Goal: Task Accomplishment & Management: Complete application form

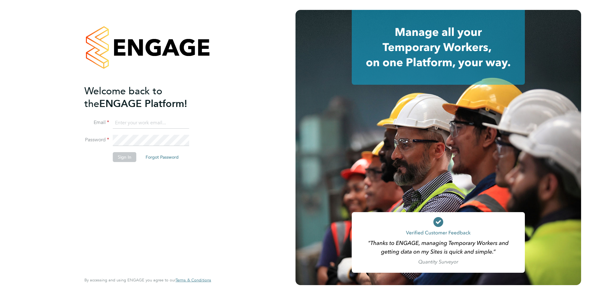
type input "olivia.triassi@huntereducation.co.uk"
click at [120, 162] on li "Sign In Forgot Password" at bounding box center [144, 160] width 120 height 16
click at [124, 156] on button "Sign In" at bounding box center [124, 157] width 23 height 10
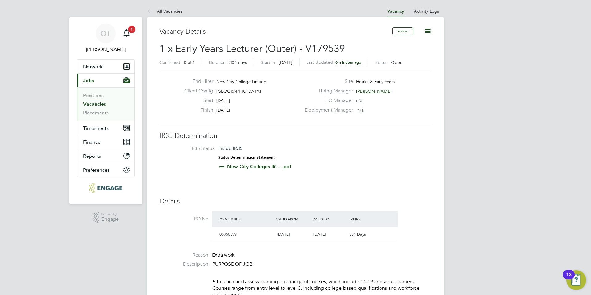
click at [184, 12] on ul "All Vacancies" at bounding box center [171, 11] width 48 height 12
click at [181, 12] on link "All Vacancies" at bounding box center [164, 11] width 35 height 6
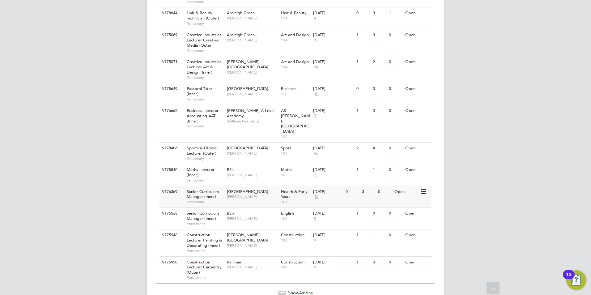
scroll to position [649, 0]
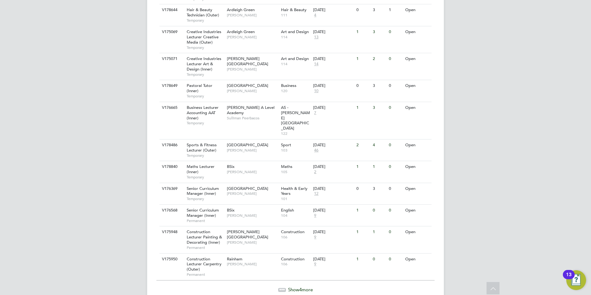
click at [300, 286] on span "4" at bounding box center [300, 289] width 2 height 6
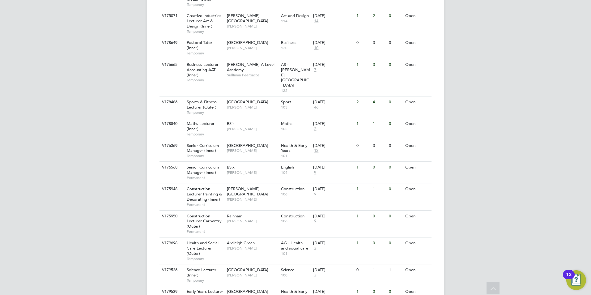
scroll to position [723, 0]
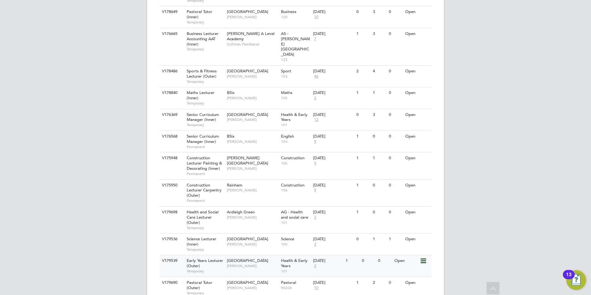
click at [262, 258] on span "[GEOGRAPHIC_DATA]" at bounding box center [247, 260] width 41 height 5
click at [249, 263] on span "[PERSON_NAME]" at bounding box center [252, 265] width 51 height 5
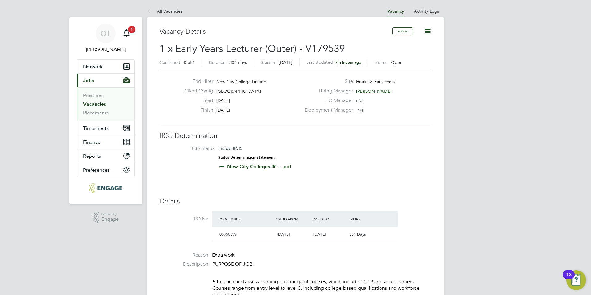
drag, startPoint x: 186, startPoint y: 150, endPoint x: 264, endPoint y: 165, distance: 79.9
click at [259, 163] on li "IR35 Status Inside IR35 Status Determination Statement New City Colleges IR... …" at bounding box center [295, 158] width 259 height 27
drag, startPoint x: 306, startPoint y: 168, endPoint x: 189, endPoint y: 143, distance: 120.0
drag, startPoint x: 189, startPoint y: 143, endPoint x: 198, endPoint y: 152, distance: 12.7
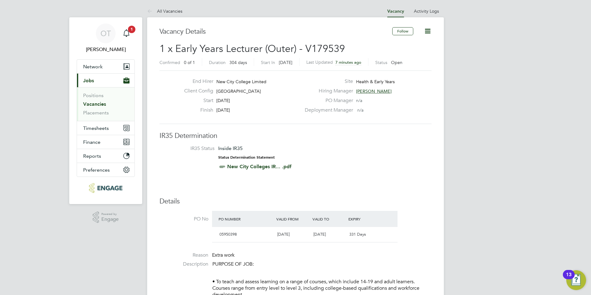
click at [198, 152] on li "IR35 Status Inside IR35 Status Determination Statement New City Colleges IR... …" at bounding box center [295, 158] width 259 height 27
drag, startPoint x: 188, startPoint y: 147, endPoint x: 305, endPoint y: 174, distance: 120.2
click at [299, 172] on li "IR35 Status Inside IR35 Status Determination Statement New City Colleges IR... …" at bounding box center [295, 158] width 259 height 27
drag, startPoint x: 306, startPoint y: 174, endPoint x: 198, endPoint y: 136, distance: 114.1
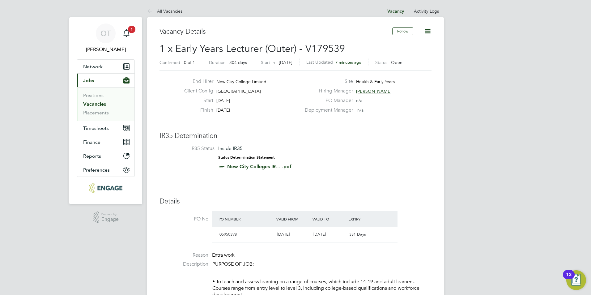
drag, startPoint x: 198, startPoint y: 136, endPoint x: 268, endPoint y: 108, distance: 74.9
click at [268, 108] on div "Finish 03 Jul 2026" at bounding box center [240, 112] width 122 height 10
drag, startPoint x: 238, startPoint y: 108, endPoint x: 210, endPoint y: 84, distance: 36.8
click at [210, 84] on div "End Hirer New City College Limited Client Config Epping Forest Campus Start 03 …" at bounding box center [240, 97] width 122 height 38
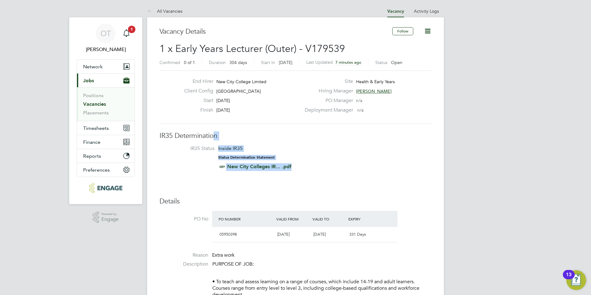
drag, startPoint x: 314, startPoint y: 167, endPoint x: 216, endPoint y: 130, distance: 105.5
drag, startPoint x: 216, startPoint y: 130, endPoint x: 254, endPoint y: 131, distance: 37.7
click at [355, 162] on li "IR35 Status Inside IR35 Status Determination Statement New City Colleges IR... …" at bounding box center [295, 158] width 259 height 27
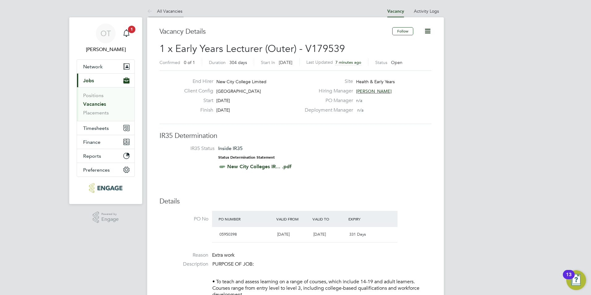
click at [168, 12] on link "All Vacancies" at bounding box center [164, 11] width 35 height 6
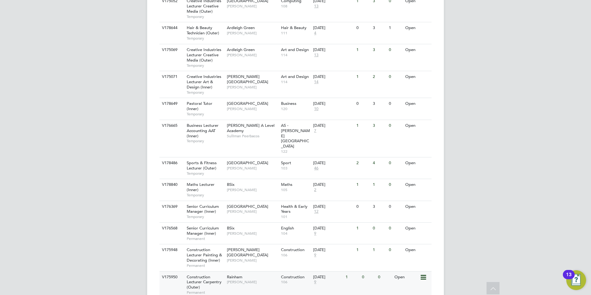
scroll to position [649, 0]
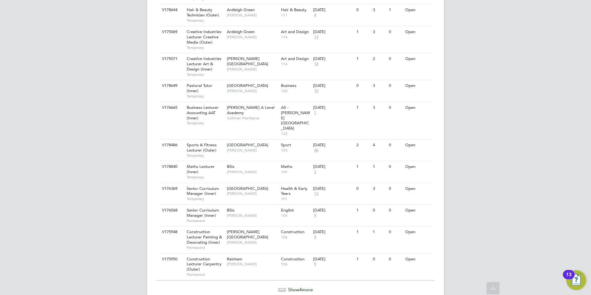
click at [297, 286] on span "Show 4 more" at bounding box center [300, 289] width 25 height 6
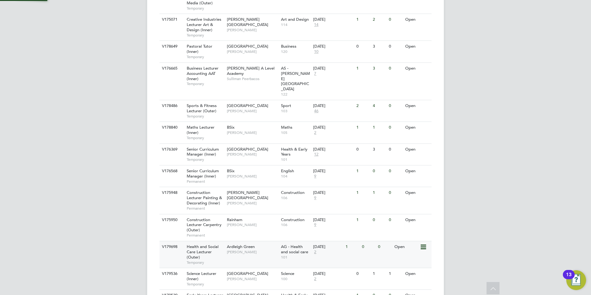
scroll to position [723, 0]
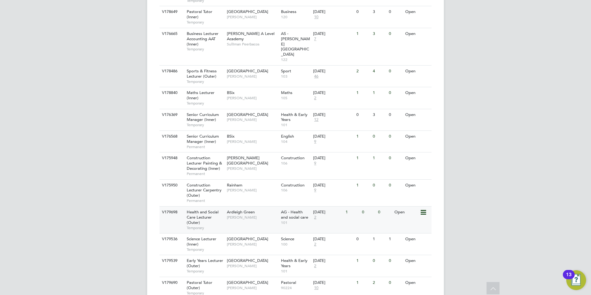
click at [315, 215] on span "2" at bounding box center [315, 217] width 4 height 5
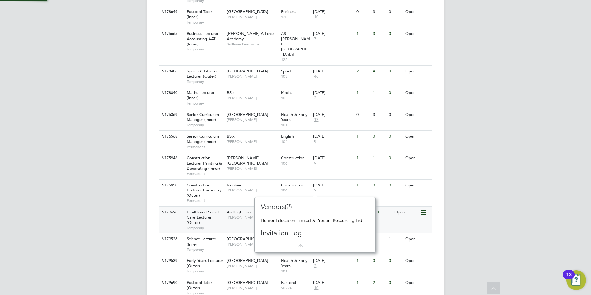
scroll to position [6, 4]
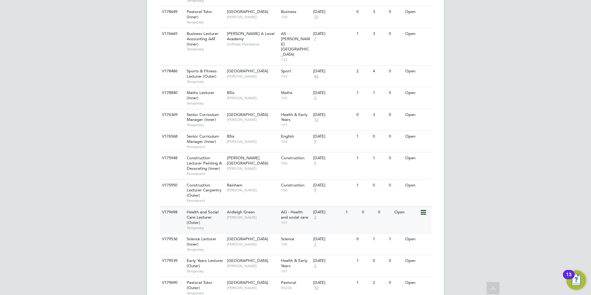
click at [229, 206] on div "Ardleigh Green [PERSON_NAME]" at bounding box center [252, 214] width 54 height 16
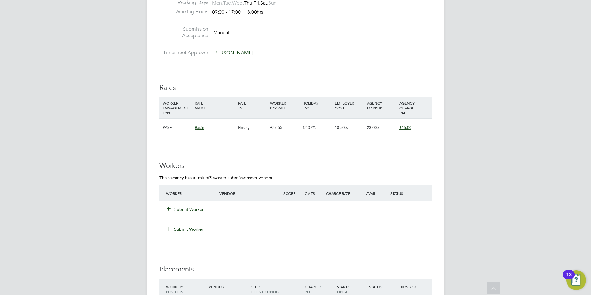
scroll to position [958, 0]
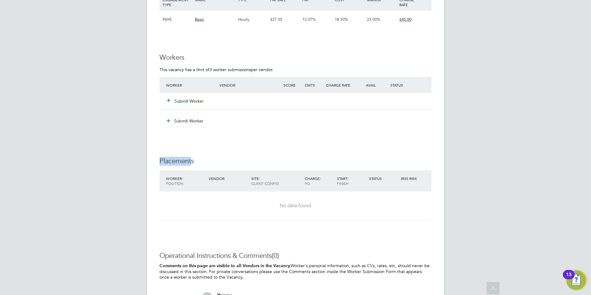
drag, startPoint x: 192, startPoint y: 162, endPoint x: 153, endPoint y: 163, distance: 39.9
drag, startPoint x: 153, startPoint y: 163, endPoint x: 193, endPoint y: 161, distance: 40.8
click at [184, 159] on h3 "Placements" at bounding box center [295, 161] width 272 height 9
drag, startPoint x: 189, startPoint y: 161, endPoint x: 148, endPoint y: 164, distance: 41.8
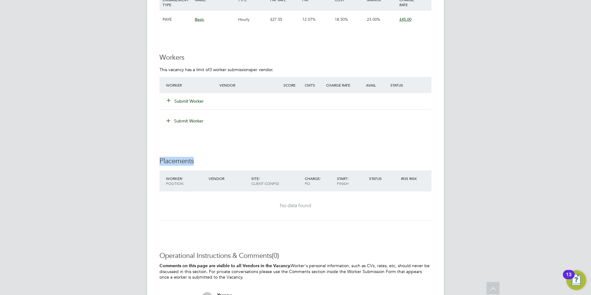
drag, startPoint x: 148, startPoint y: 164, endPoint x: 195, endPoint y: 160, distance: 47.1
click at [183, 160] on h3 "Placements" at bounding box center [295, 161] width 272 height 9
click at [194, 162] on h3 "Placements" at bounding box center [295, 161] width 272 height 9
drag, startPoint x: 193, startPoint y: 161, endPoint x: 160, endPoint y: 163, distance: 33.4
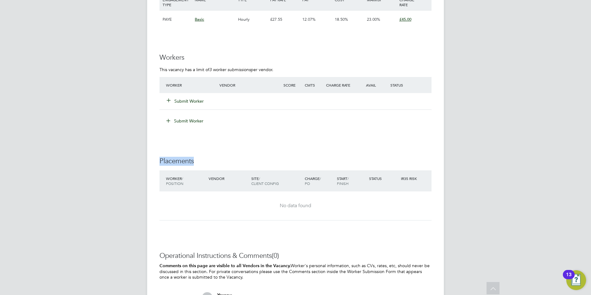
click at [160, 163] on h3 "Placements" at bounding box center [295, 161] width 272 height 9
drag, startPoint x: 160, startPoint y: 163, endPoint x: 173, endPoint y: 157, distance: 14.2
click at [172, 163] on h3 "Placements" at bounding box center [295, 161] width 272 height 9
click at [182, 103] on button "Submit Worker" at bounding box center [185, 101] width 37 height 6
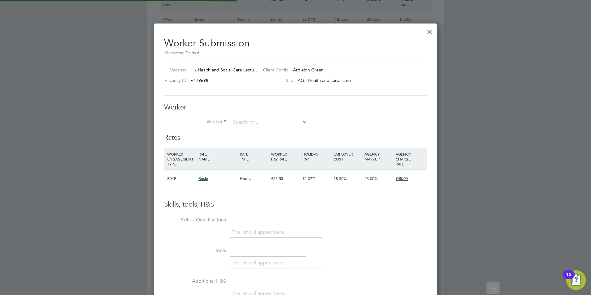
scroll to position [18, 42]
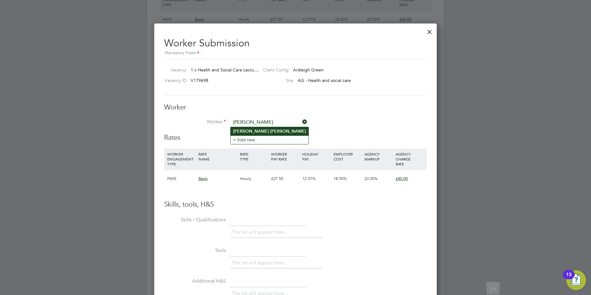
click at [241, 133] on b "[PERSON_NAME]" at bounding box center [251, 131] width 36 height 5
type input "[PERSON_NAME]"
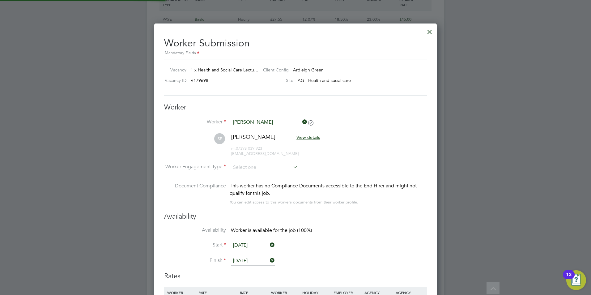
scroll to position [513, 283]
click at [248, 168] on input at bounding box center [264, 167] width 67 height 9
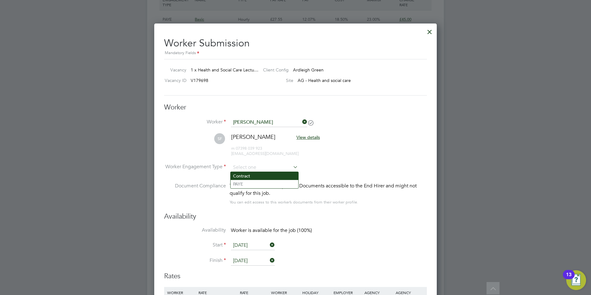
click at [249, 178] on li "Contract" at bounding box center [264, 176] width 68 height 8
type input "Contract"
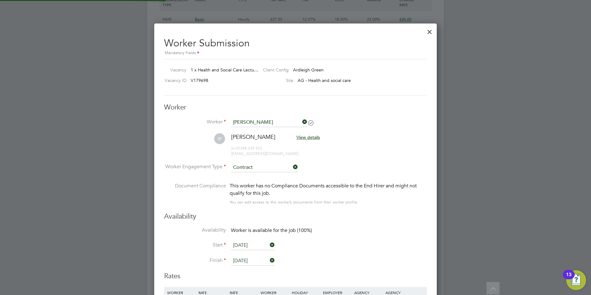
scroll to position [3, 3]
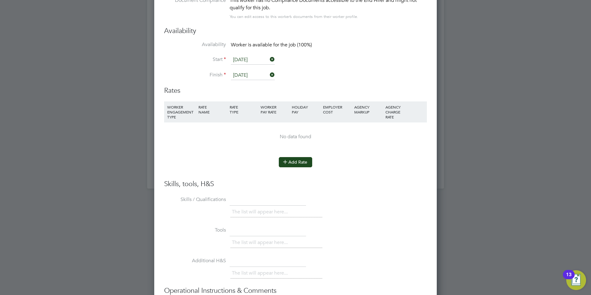
click at [295, 161] on button "Add Rate" at bounding box center [295, 162] width 33 height 10
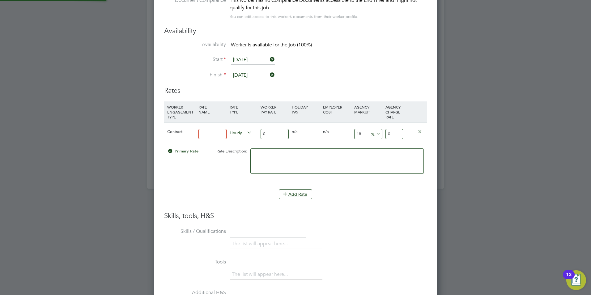
drag, startPoint x: 209, startPoint y: 132, endPoint x: 206, endPoint y: 130, distance: 4.2
click at [206, 130] on input at bounding box center [212, 134] width 28 height 10
type input "B"
type input "Basic"
click at [280, 128] on div "0" at bounding box center [274, 134] width 31 height 23
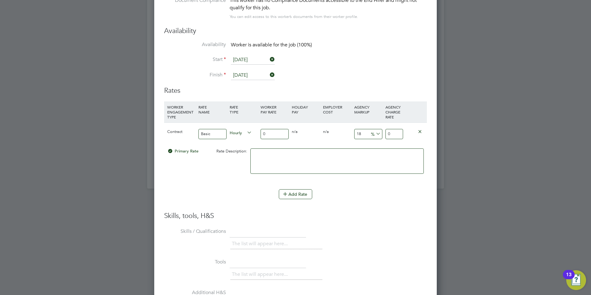
click at [278, 133] on input "0" at bounding box center [274, 134] width 28 height 10
type input "4"
type input "4.72"
type input "40"
type input "47.2"
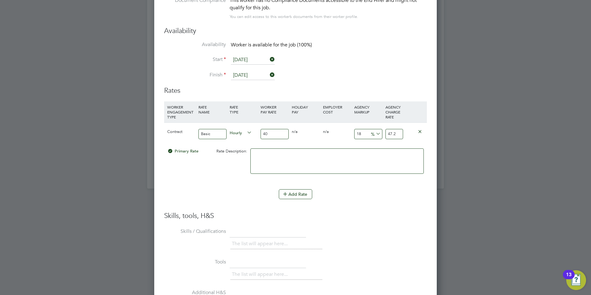
type input "40"
drag, startPoint x: 365, startPoint y: 134, endPoint x: 341, endPoint y: 134, distance: 23.5
click at [341, 134] on div "Contract Basic Hourly 40 0 n/a 0 n/a 18 7.2 % 47.2" at bounding box center [295, 133] width 263 height 23
type input "2"
type input "40.8"
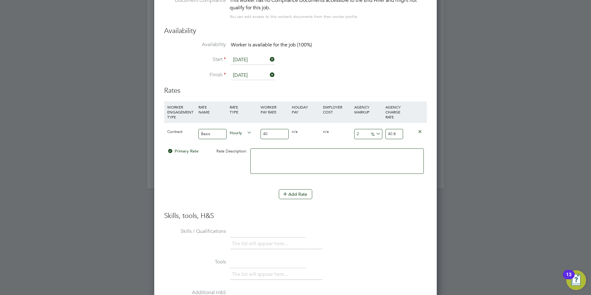
type input "23"
type input "49.2"
type input "23"
click at [421, 208] on li "WORKER ENGAGEMENT TYPE RATE NAME RATE TYPE WORKER PAY RATE HOLIDAY PAY EMPLOYER…" at bounding box center [295, 156] width 263 height 110
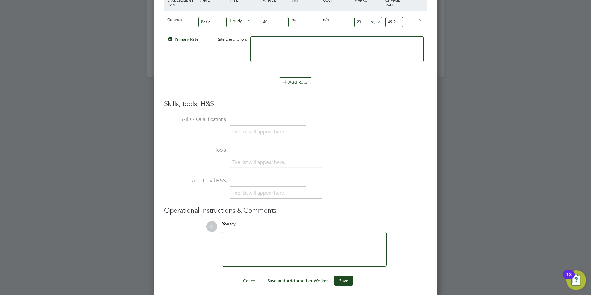
scroll to position [1258, 0]
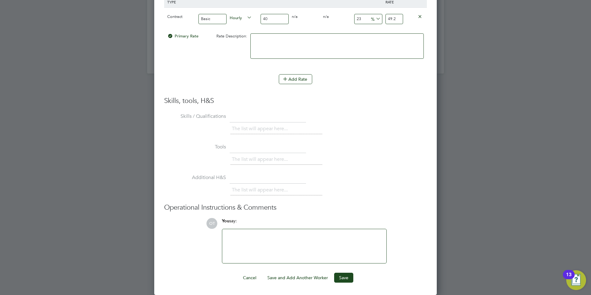
click at [279, 234] on div at bounding box center [304, 246] width 157 height 27
click at [326, 234] on div "Hunter Education standard terms and conditions. HUnter do not agree to the free…" at bounding box center [304, 246] width 157 height 27
click at [327, 234] on div "Hunter Education standard terms and conditions. HUnter do not agree to the free…" at bounding box center [304, 246] width 157 height 27
click at [339, 280] on button "Save" at bounding box center [343, 277] width 19 height 10
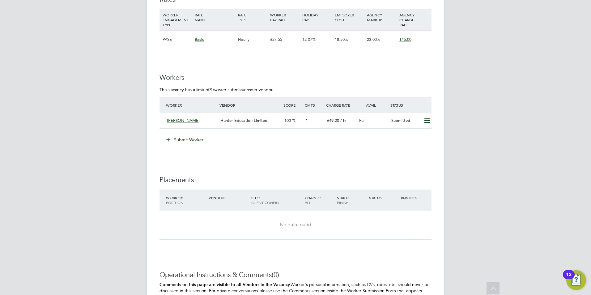
scroll to position [927, 0]
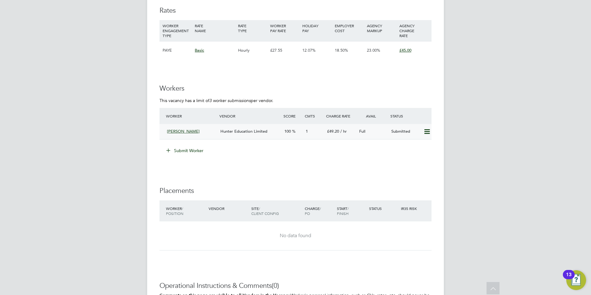
click at [257, 129] on span "Hunter Education Limited" at bounding box center [243, 131] width 47 height 5
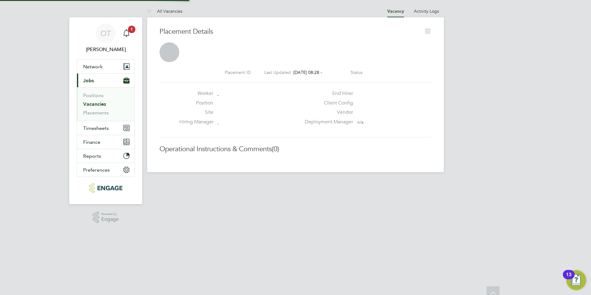
scroll to position [10, 122]
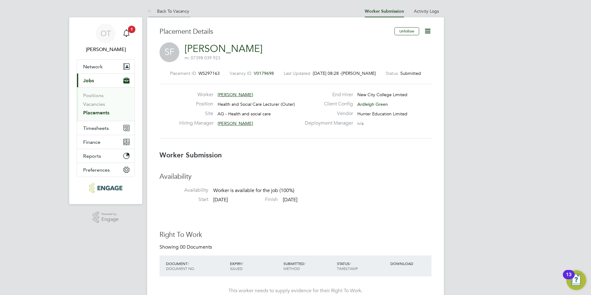
click at [185, 10] on link "Back To Vacancy" at bounding box center [168, 11] width 42 height 6
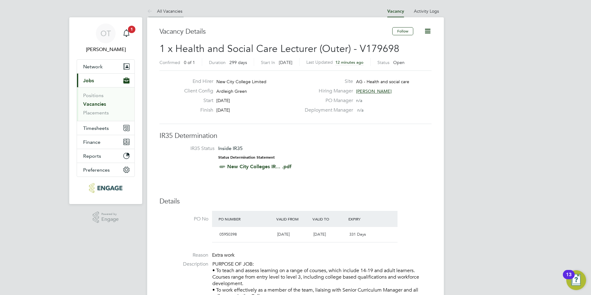
click at [172, 13] on link "All Vacancies" at bounding box center [164, 11] width 35 height 6
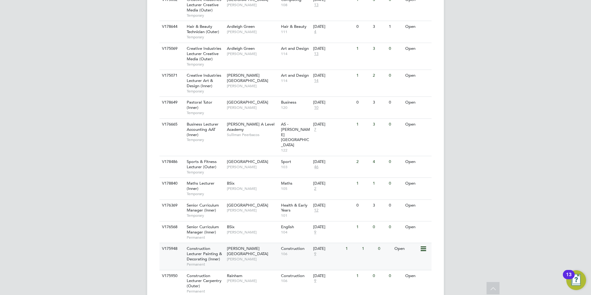
scroll to position [649, 0]
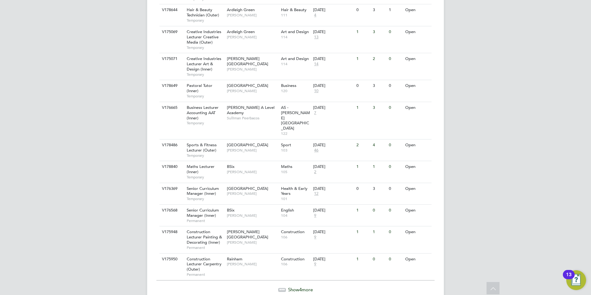
click at [308, 286] on span "Show 4 more" at bounding box center [300, 289] width 25 height 6
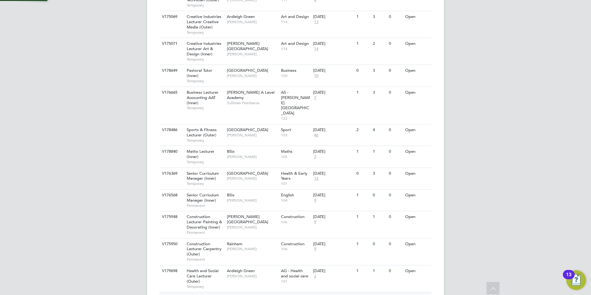
scroll to position [723, 0]
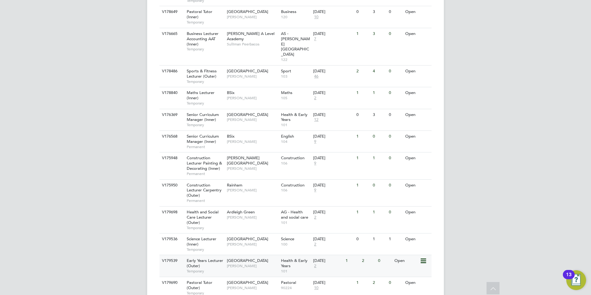
click at [246, 258] on span "Epping Forest Campus" at bounding box center [247, 260] width 41 height 5
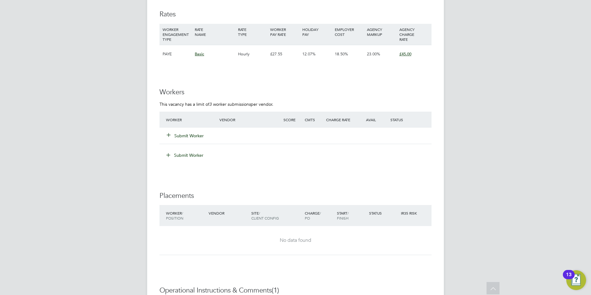
scroll to position [989, 0]
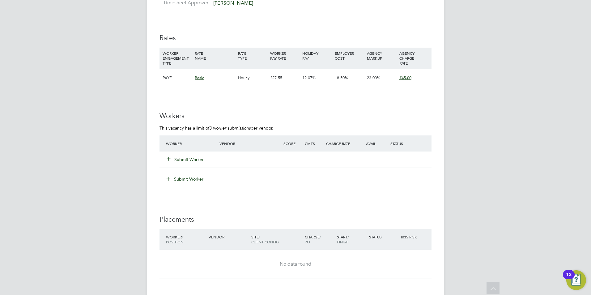
click at [198, 157] on button "Submit Worker" at bounding box center [185, 159] width 37 height 6
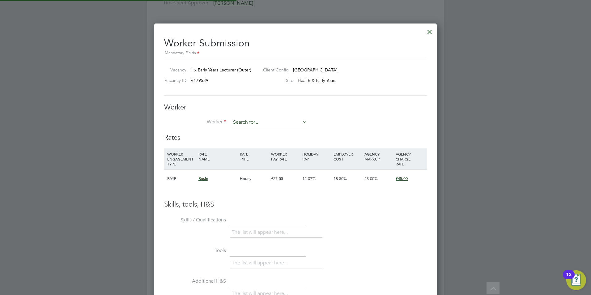
scroll to position [375, 283]
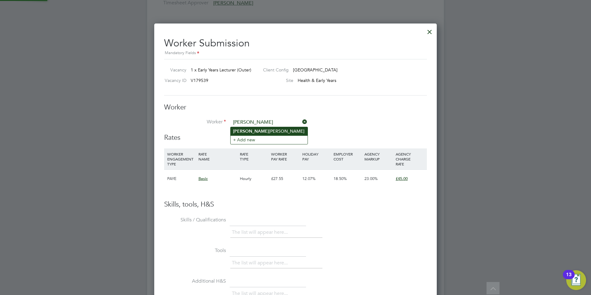
click at [273, 129] on li "Sophia Facey" at bounding box center [268, 131] width 77 height 8
type input "[PERSON_NAME]"
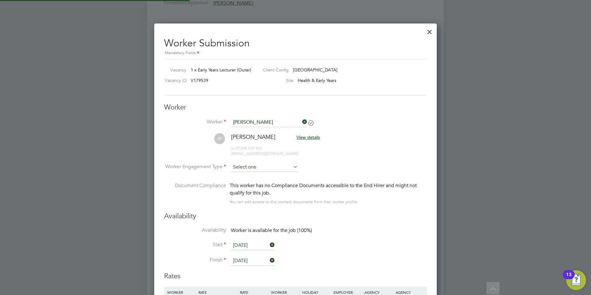
scroll to position [513, 283]
click at [251, 166] on input at bounding box center [264, 167] width 67 height 9
click at [259, 177] on li "Contract" at bounding box center [264, 176] width 68 height 8
type input "Contract"
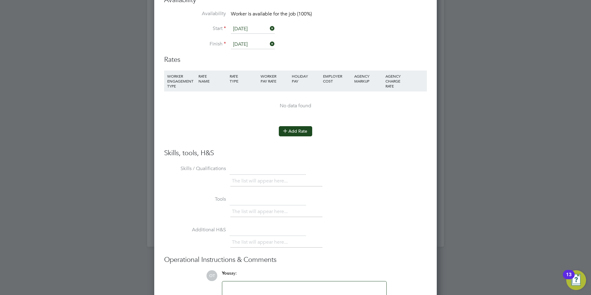
click at [291, 133] on button "Add Rate" at bounding box center [295, 131] width 33 height 10
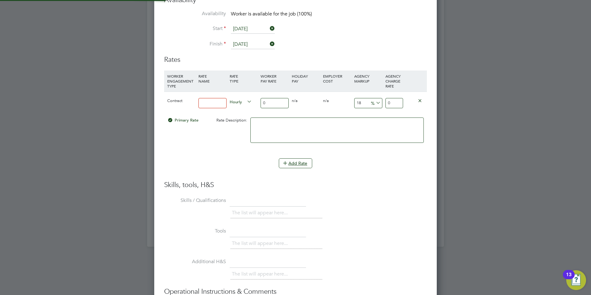
click at [204, 101] on input at bounding box center [212, 103] width 28 height 10
type input "Basic"
drag, startPoint x: 285, startPoint y: 103, endPoint x: 245, endPoint y: 103, distance: 39.5
click at [245, 103] on div "Contract Basic Hourly 0 0 n/a 0 n/a 18 0 % 0" at bounding box center [295, 102] width 263 height 23
type input "4"
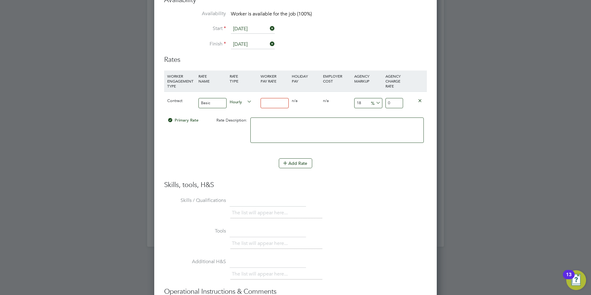
type input "4.72"
type input "40"
type input "47.2"
type input "40"
drag, startPoint x: 361, startPoint y: 101, endPoint x: 329, endPoint y: 102, distance: 31.8
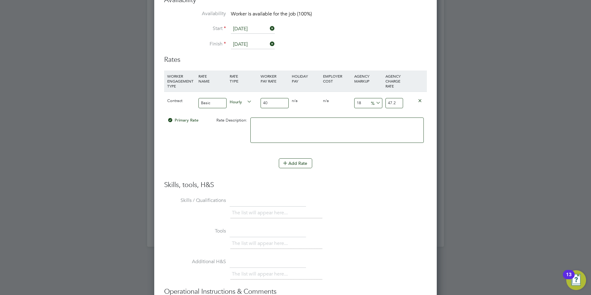
click at [329, 102] on div "Contract Basic Hourly 40 0 n/a 0 n/a 18 7.2 % 47.2" at bounding box center [295, 102] width 263 height 23
type input "2"
type input "40.8"
type input "23"
type input "49.2"
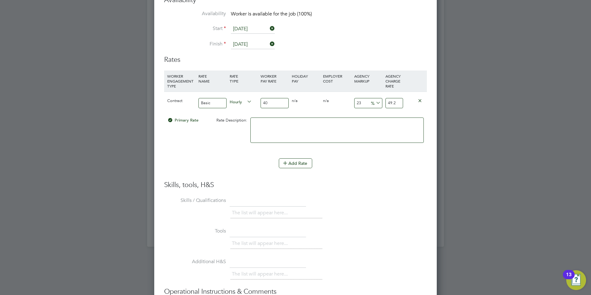
type input "23"
click at [319, 123] on textarea at bounding box center [336, 129] width 173 height 25
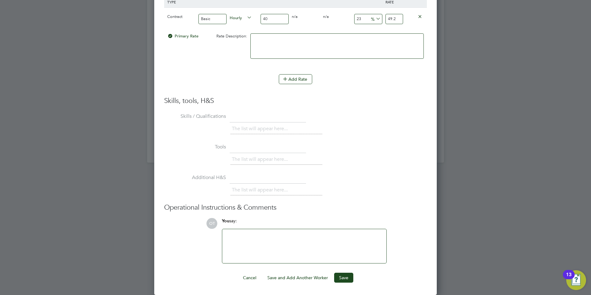
click at [289, 246] on div at bounding box center [304, 246] width 157 height 27
click at [340, 278] on button "Save" at bounding box center [343, 277] width 19 height 10
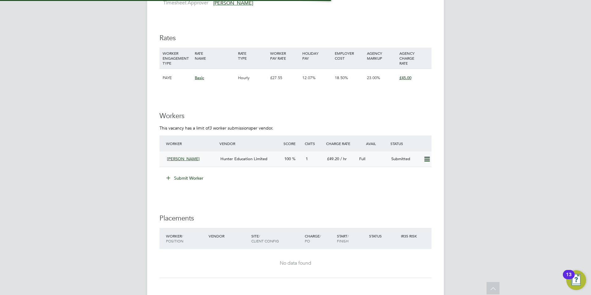
click at [260, 157] on span "Hunter Education Limited" at bounding box center [243, 158] width 47 height 5
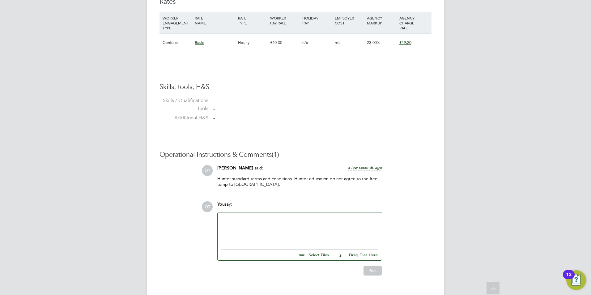
click at [313, 257] on input "file" at bounding box center [331, 254] width 93 height 9
type input "C:\fakepath\26335SF.docx"
click at [300, 239] on div at bounding box center [299, 229] width 157 height 27
click at [281, 217] on div at bounding box center [299, 229] width 157 height 27
paste div
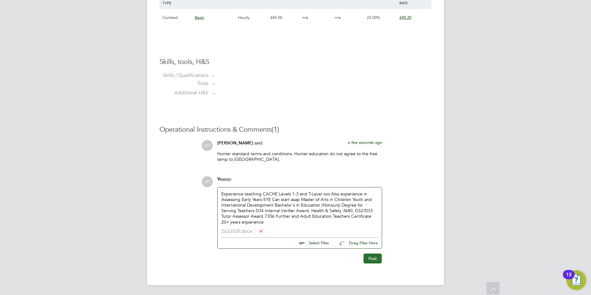
click at [373, 259] on button "Post" at bounding box center [372, 258] width 18 height 10
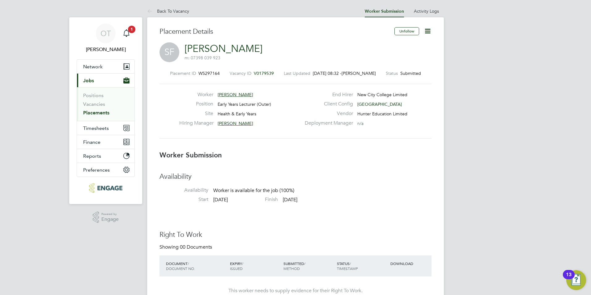
click at [173, 6] on li "Back To Vacancy" at bounding box center [168, 11] width 42 height 12
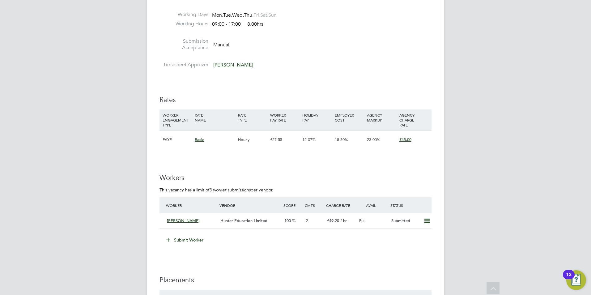
click at [198, 236] on button "Submit Worker" at bounding box center [185, 240] width 46 height 10
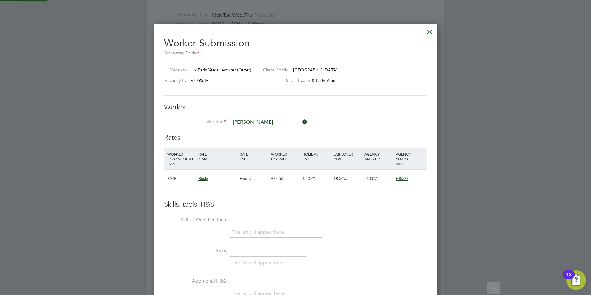
click at [268, 131] on li "Carlos Marquez" at bounding box center [268, 131] width 77 height 8
type input "Carlos Marquez"
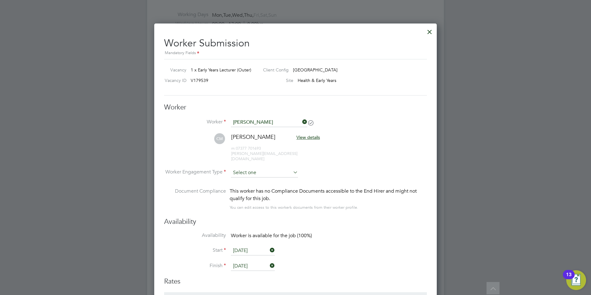
click at [249, 168] on input at bounding box center [264, 172] width 67 height 9
click at [257, 177] on li "Contract" at bounding box center [264, 176] width 68 height 8
type input "Contract"
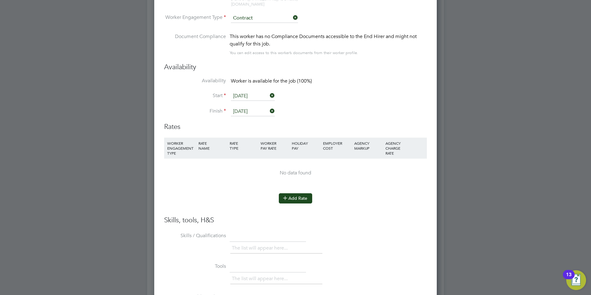
click at [297, 193] on button "Add Rate" at bounding box center [295, 198] width 33 height 10
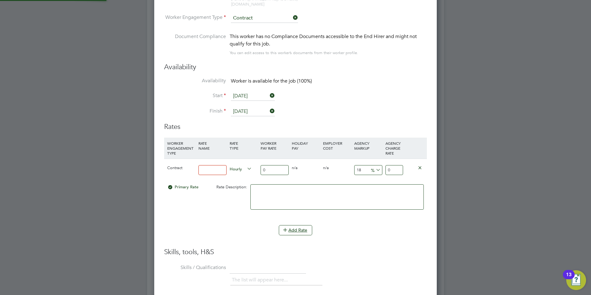
click at [221, 166] on input at bounding box center [212, 170] width 28 height 10
type input "Basic"
click at [266, 165] on input "0" at bounding box center [274, 170] width 28 height 10
type input "4"
type input "4.72"
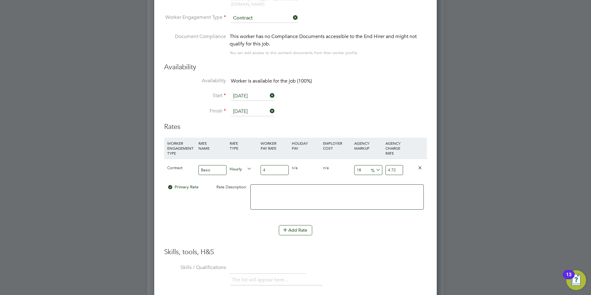
type input "40"
type input "47.2"
type input "40"
drag, startPoint x: 366, startPoint y: 160, endPoint x: 360, endPoint y: 161, distance: 6.2
click at [360, 165] on input "18" at bounding box center [368, 170] width 28 height 10
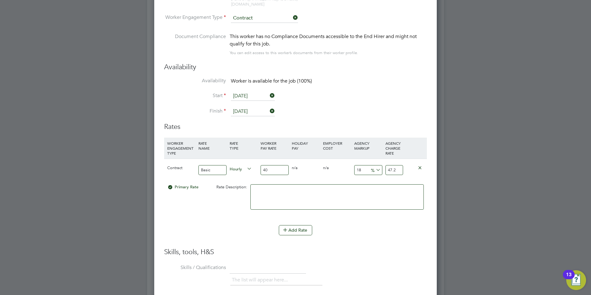
drag, startPoint x: 355, startPoint y: 162, endPoint x: 364, endPoint y: 166, distance: 10.2
click at [355, 165] on input "18" at bounding box center [368, 170] width 28 height 10
drag, startPoint x: 365, startPoint y: 166, endPoint x: 347, endPoint y: 162, distance: 18.2
click at [347, 162] on div "Contract Basic Hourly 40 0 n/a 0 n/a 18 7.2 % 47.2" at bounding box center [295, 169] width 263 height 23
type input "2"
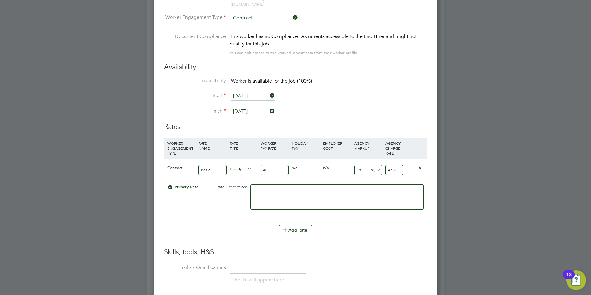
type input "40.8"
type input "23"
type input "49.2"
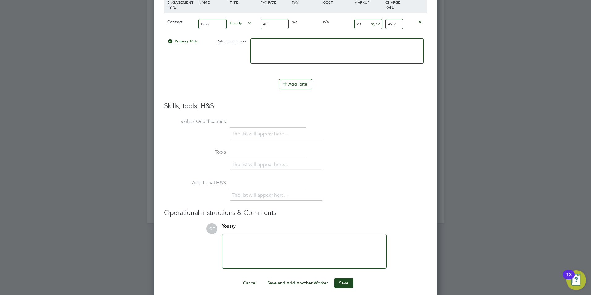
type input "23"
click at [277, 238] on div at bounding box center [304, 251] width 157 height 27
click at [348, 278] on button "Save" at bounding box center [343, 283] width 19 height 10
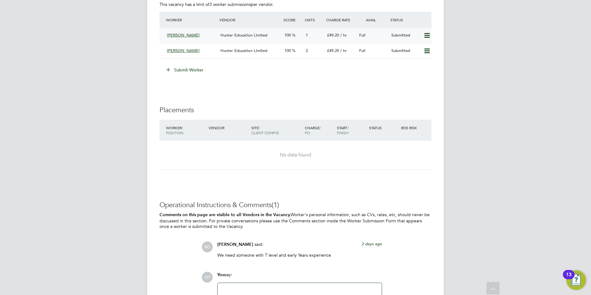
click at [235, 36] on span "Hunter Education Limited" at bounding box center [243, 34] width 47 height 5
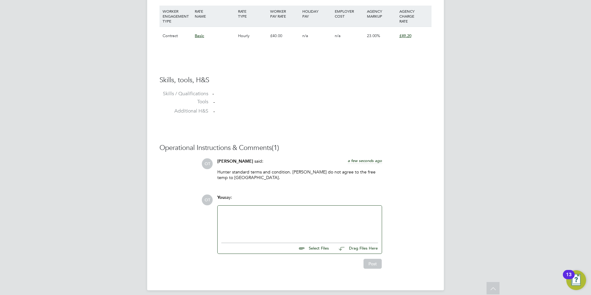
click at [321, 243] on input "file" at bounding box center [331, 247] width 93 height 9
type input "C:\fakepath\C5463.docx"
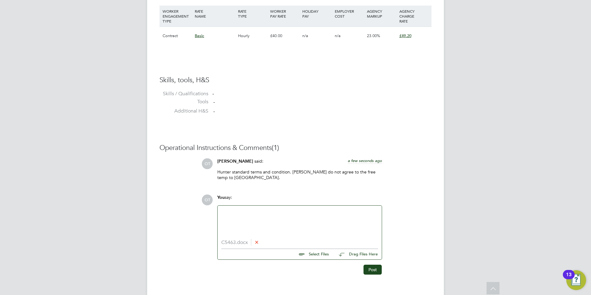
click at [259, 220] on div at bounding box center [299, 222] width 157 height 27
click at [268, 209] on div at bounding box center [299, 222] width 157 height 27
paste div
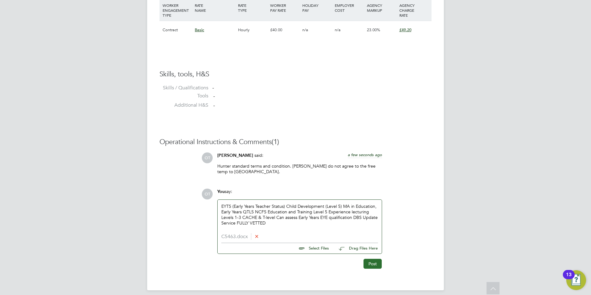
click at [366, 259] on button "Post" at bounding box center [372, 264] width 18 height 10
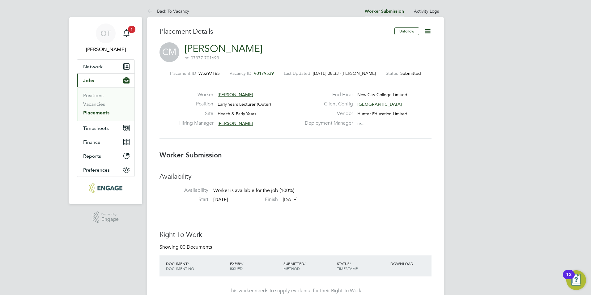
click at [164, 12] on link "Back To Vacancy" at bounding box center [168, 11] width 42 height 6
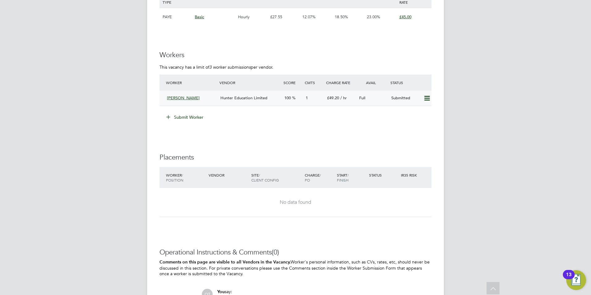
scroll to position [958, 0]
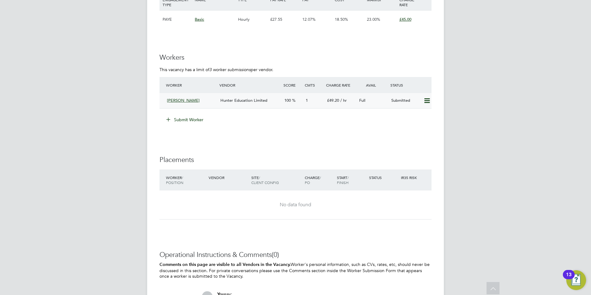
click at [426, 103] on icon at bounding box center [427, 100] width 8 height 5
click at [418, 114] on li "Remove" at bounding box center [418, 113] width 24 height 9
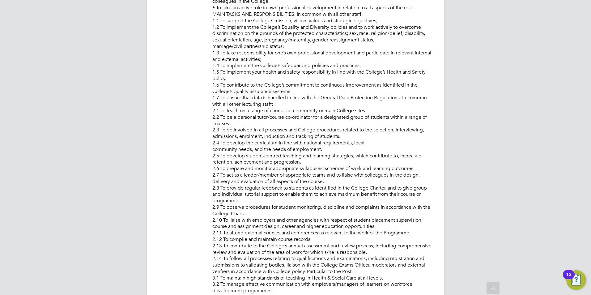
scroll to position [0, 0]
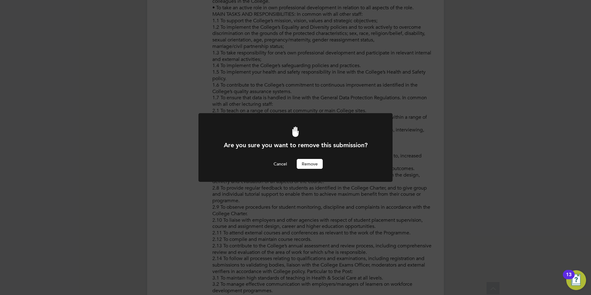
click at [315, 160] on button "Remove" at bounding box center [310, 164] width 26 height 10
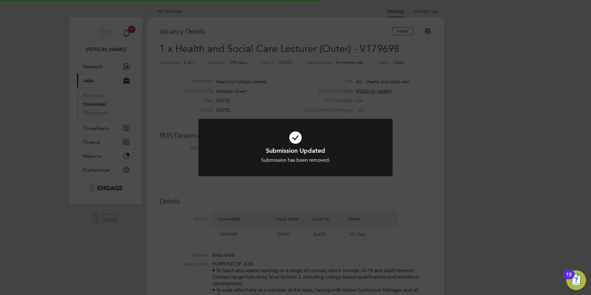
scroll to position [18, 43]
click at [338, 85] on div "Submission Updated Submission has been removed. Cancel Okay" at bounding box center [295, 147] width 591 height 295
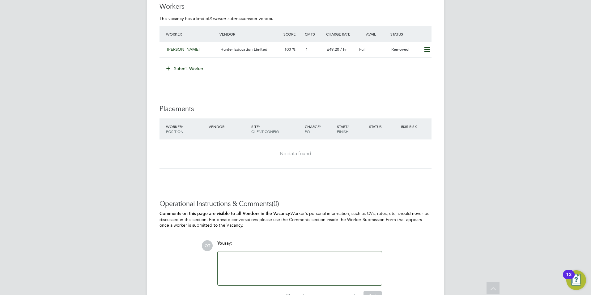
scroll to position [1019, 0]
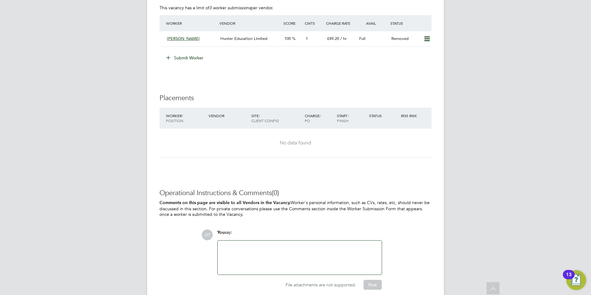
click at [191, 57] on button "Submit Worker" at bounding box center [185, 58] width 46 height 10
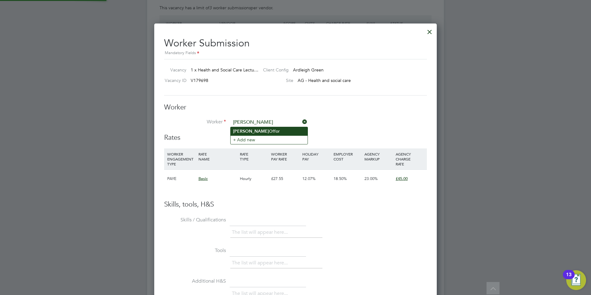
click at [265, 132] on li "Anthonia Offor" at bounding box center [268, 131] width 77 height 8
type input "[PERSON_NAME]"
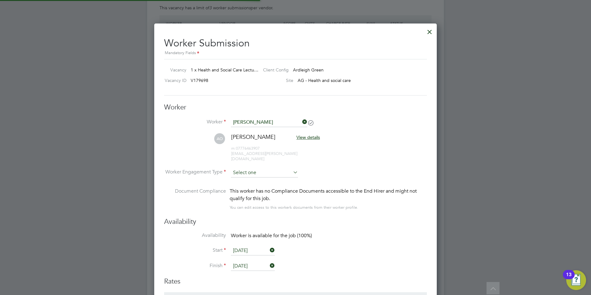
click at [255, 168] on input at bounding box center [264, 172] width 67 height 9
click at [264, 178] on li "Contract" at bounding box center [264, 176] width 68 height 8
type input "Contract"
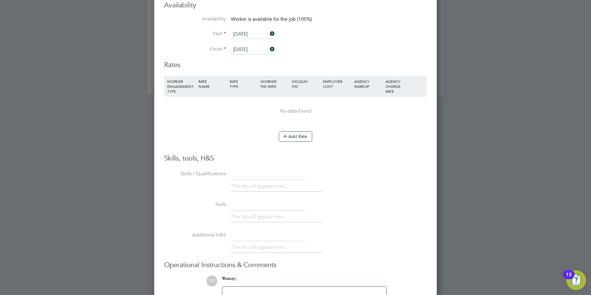
click at [303, 125] on li "WORKER ENGAGEMENT TYPE RATE NAME RATE TYPE WORKER PAY RATE HOLIDAY PAY EMPLOYER…" at bounding box center [295, 104] width 263 height 56
click at [293, 131] on button "Add Rate" at bounding box center [295, 136] width 33 height 10
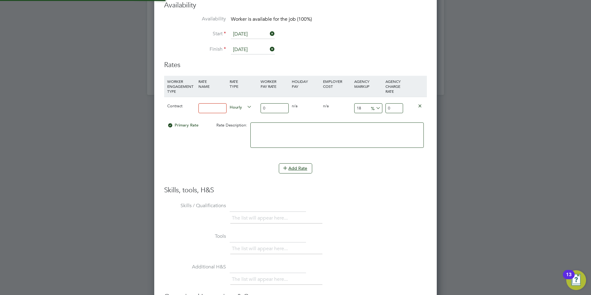
click at [212, 106] on input at bounding box center [212, 108] width 28 height 10
type input "Basic"
type input "4"
type input "4.72"
type input "40"
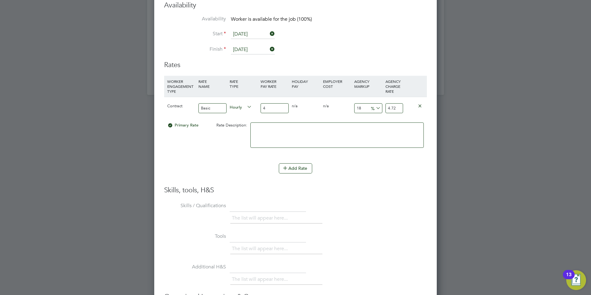
type input "47.2"
type input "40"
drag, startPoint x: 360, startPoint y: 105, endPoint x: 353, endPoint y: 104, distance: 7.4
click at [353, 104] on div "18 7.2 %" at bounding box center [367, 108] width 31 height 23
type input "2"
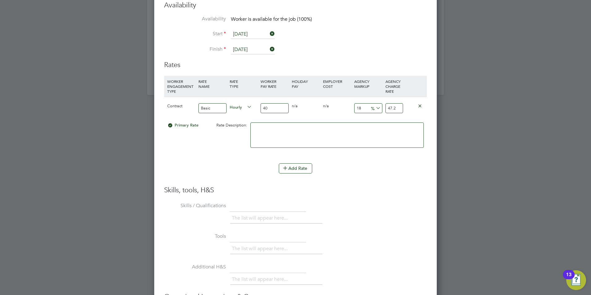
type input "40.8"
type input "23"
type input "49.2"
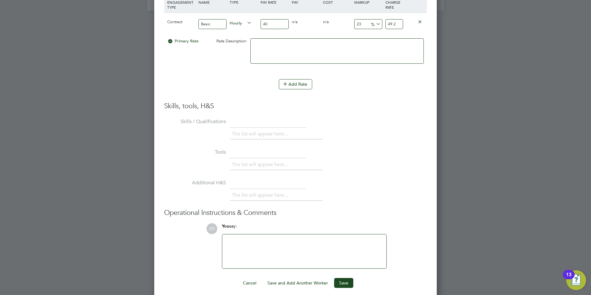
type input "23"
click at [314, 238] on div at bounding box center [304, 251] width 157 height 27
click at [344, 278] on button "Save" at bounding box center [343, 283] width 19 height 10
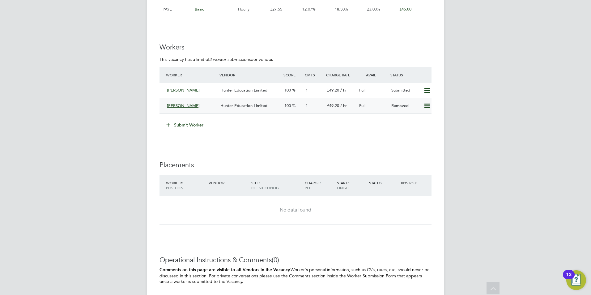
click at [238, 103] on span "Hunter Education Limited" at bounding box center [243, 105] width 47 height 5
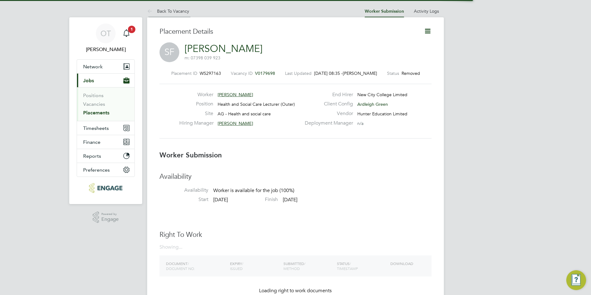
click at [171, 15] on li "Back To Vacancy" at bounding box center [168, 11] width 42 height 12
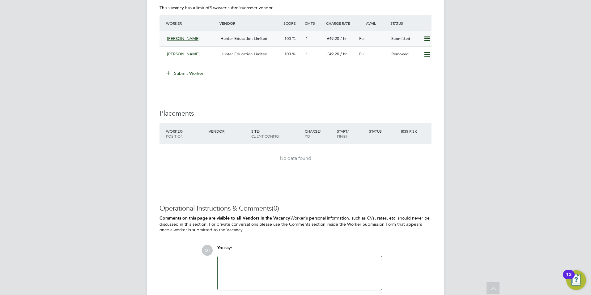
click at [240, 39] on span "Hunter Education Limited" at bounding box center [243, 38] width 47 height 5
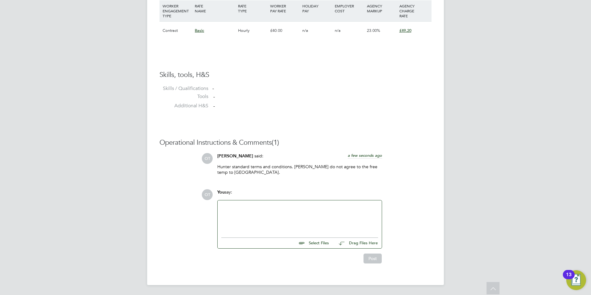
drag, startPoint x: 285, startPoint y: 210, endPoint x: 288, endPoint y: 208, distance: 3.8
click at [285, 210] on div at bounding box center [299, 217] width 157 height 27
click at [227, 205] on div "PLease can you confirm the offer so we can get Anthonia in for Monday 8th." at bounding box center [299, 217] width 157 height 27
click at [318, 245] on input "file" at bounding box center [331, 242] width 93 height 9
click at [368, 207] on div "Please can you confirm the offer so we can get Anthonia in for Monday 8th." at bounding box center [299, 217] width 157 height 27
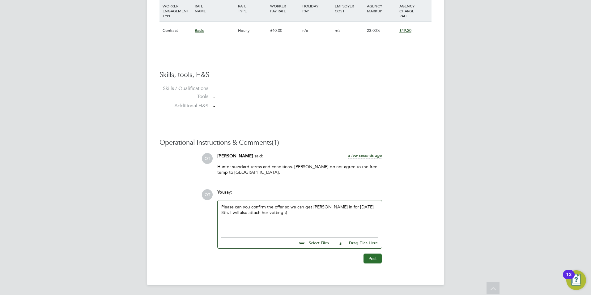
click at [368, 255] on button "Post" at bounding box center [372, 258] width 18 height 10
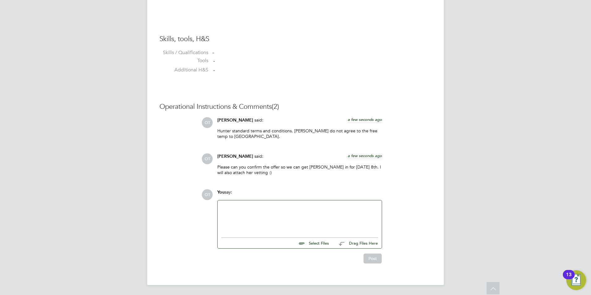
click at [321, 244] on input "file" at bounding box center [331, 242] width 93 height 9
type input "C:\fakepath\Candidate Vetting Form - Anthonia offor .pdf"
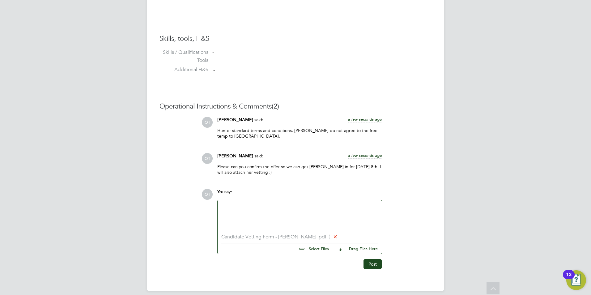
click at [321, 246] on input "file" at bounding box center [331, 247] width 93 height 9
type input "C:\fakepath\DBS 13th October 2022.jpg"
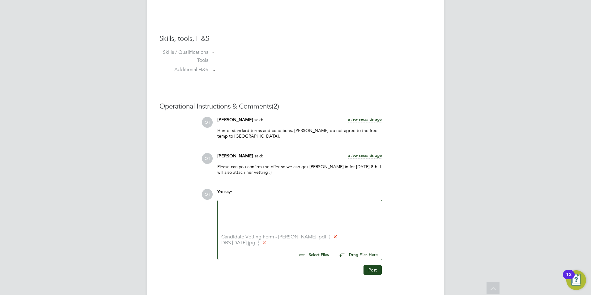
click at [321, 257] on input "file" at bounding box center [331, 253] width 93 height 9
type input "C:\fakepath\DBS Update Service check.pdf"
click at [307, 260] on input "file" at bounding box center [331, 259] width 93 height 9
type input "C:\fakepath\July Bank statement.jpg"
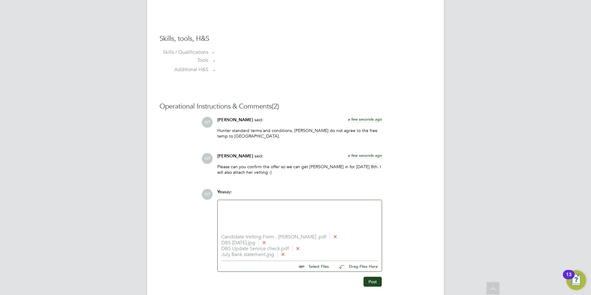
click at [315, 264] on input "file" at bounding box center [331, 265] width 93 height 9
type input "C:\fakepath\PGCE Certificate.jpeg"
click at [324, 270] on input "file" at bounding box center [331, 271] width 93 height 9
type input "C:\fakepath\QTS.jpeg"
click at [323, 278] on input "file" at bounding box center [331, 276] width 93 height 9
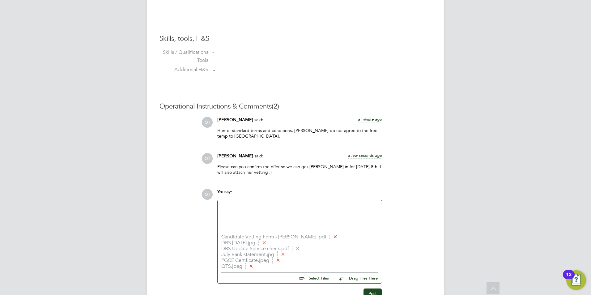
type input "C:\fakepath\passport 2nd time.jpeg"
drag, startPoint x: 513, startPoint y: 32, endPoint x: 433, endPoint y: 103, distance: 107.0
click at [284, 199] on div "You say:" at bounding box center [299, 194] width 165 height 11
click at [290, 206] on div at bounding box center [299, 217] width 157 height 27
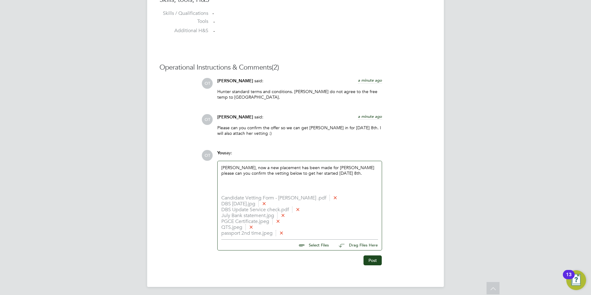
scroll to position [522, 0]
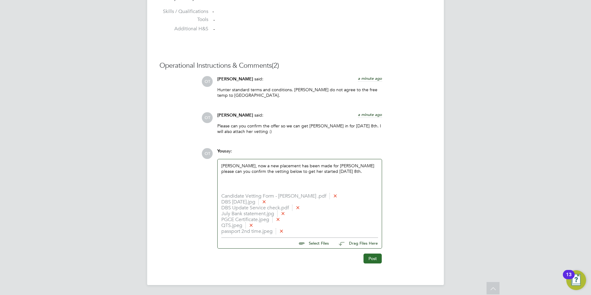
click at [371, 261] on button "Post" at bounding box center [372, 258] width 18 height 10
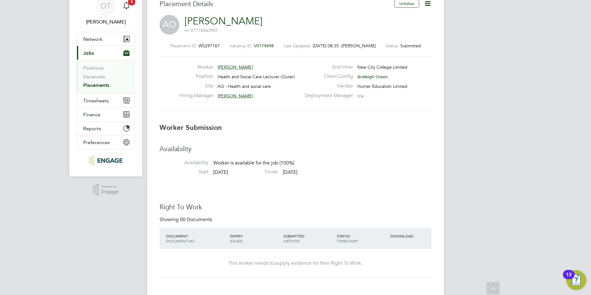
scroll to position [0, 0]
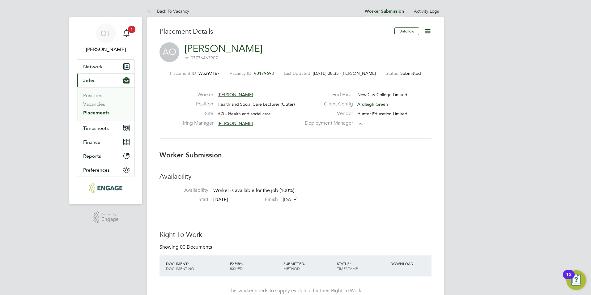
click at [426, 32] on icon at bounding box center [428, 31] width 8 height 8
click at [393, 96] on li "Followers" at bounding box center [401, 96] width 57 height 9
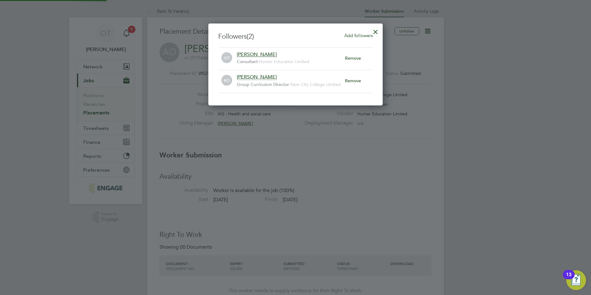
scroll to position [82, 175]
click at [354, 33] on span "Add followers" at bounding box center [358, 35] width 28 height 6
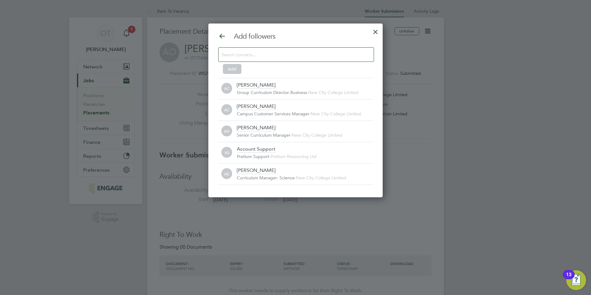
scroll to position [6, 136]
click at [331, 51] on input at bounding box center [290, 54] width 139 height 8
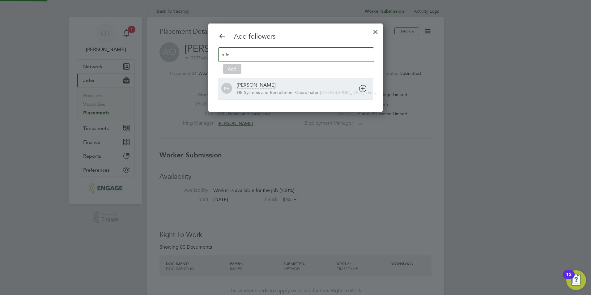
type input "rufe"
click at [258, 88] on div "Rufena Haque" at bounding box center [256, 85] width 39 height 7
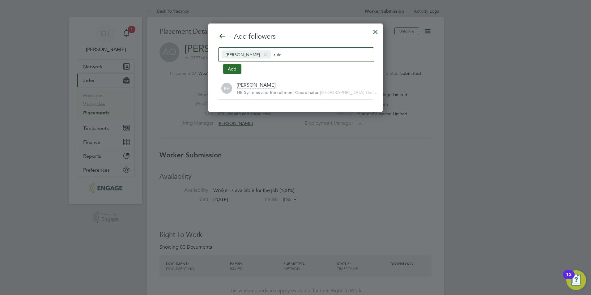
scroll to position [3, 3]
click at [234, 69] on button "Add" at bounding box center [232, 69] width 19 height 10
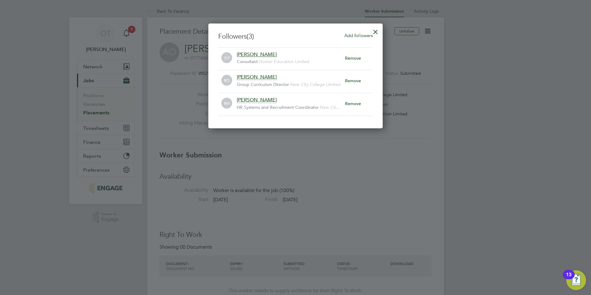
click at [374, 31] on div at bounding box center [375, 30] width 11 height 11
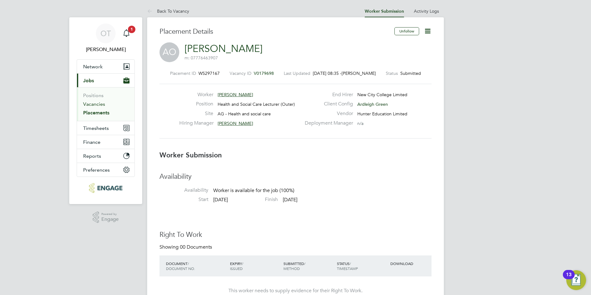
click at [94, 104] on link "Vacancies" at bounding box center [94, 104] width 22 height 6
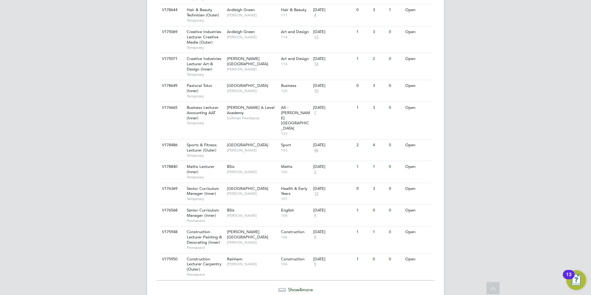
click at [290, 286] on span "Show 4 more" at bounding box center [300, 289] width 25 height 6
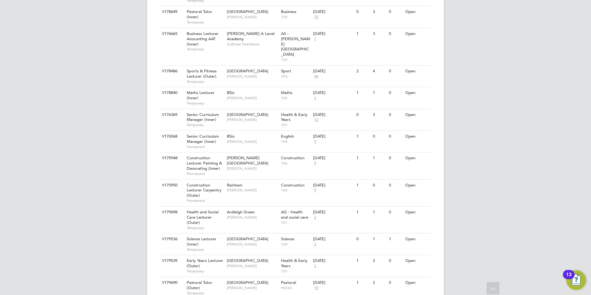
drag, startPoint x: 253, startPoint y: 191, endPoint x: 530, endPoint y: 187, distance: 277.4
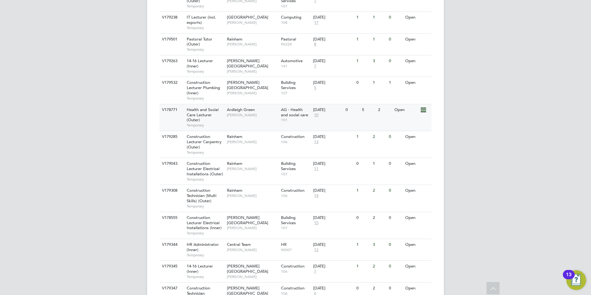
click at [227, 104] on div "Ardleigh Green Roslyn O'Garro" at bounding box center [252, 112] width 54 height 16
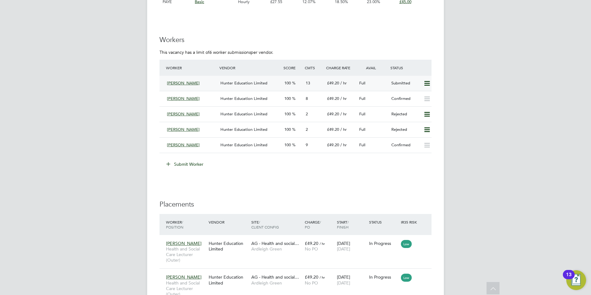
click at [242, 85] on span "Hunter Education Limited" at bounding box center [243, 82] width 47 height 5
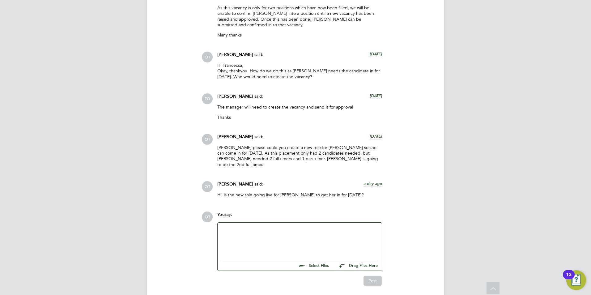
click at [265, 226] on div at bounding box center [299, 239] width 157 height 27
click at [328, 226] on div "Another vacancy has been made open for [PERSON_NAME]. PLease can you approve he…" at bounding box center [299, 239] width 157 height 27
click at [370, 276] on button "Post" at bounding box center [372, 281] width 18 height 10
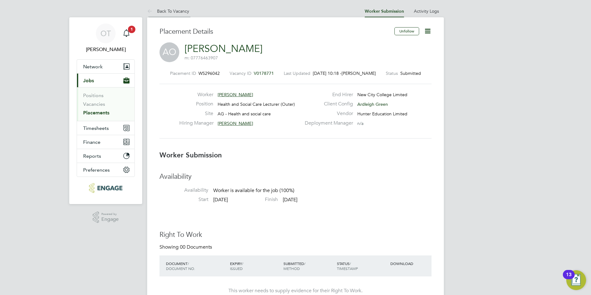
click at [156, 10] on link "Back To Vacancy" at bounding box center [168, 11] width 42 height 6
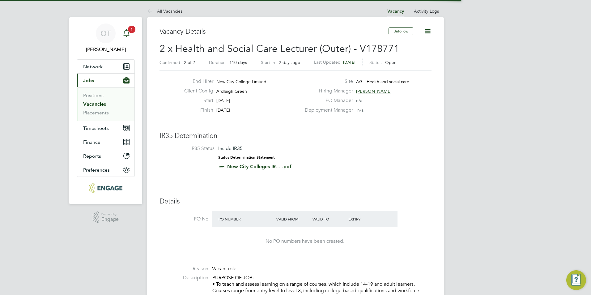
click at [128, 33] on icon "Main navigation" at bounding box center [126, 32] width 7 height 7
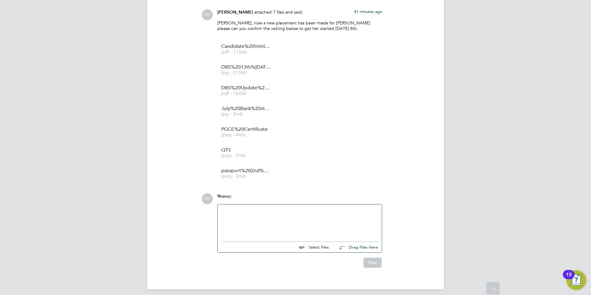
scroll to position [665, 0]
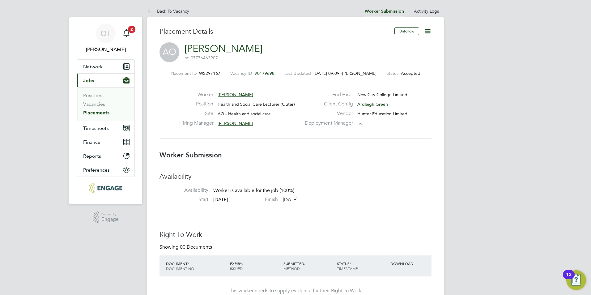
click at [174, 9] on link "Back To Vacancy" at bounding box center [168, 11] width 42 height 6
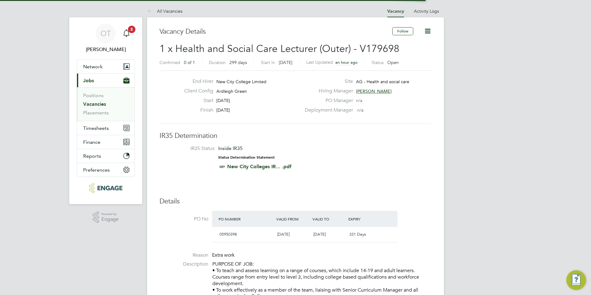
scroll to position [3, 3]
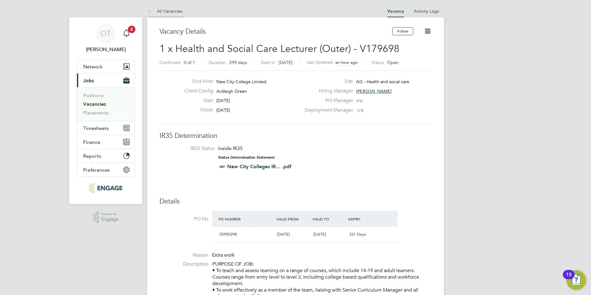
click at [162, 11] on link "All Vacancies" at bounding box center [164, 11] width 35 height 6
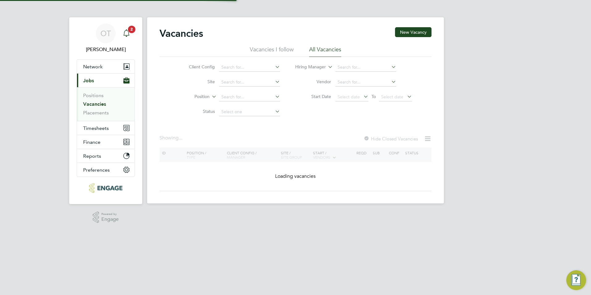
click at [125, 35] on icon "Main navigation" at bounding box center [126, 32] width 7 height 7
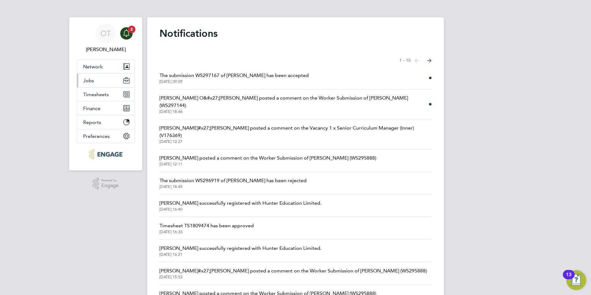
click at [104, 82] on button "Jobs" at bounding box center [105, 81] width 57 height 14
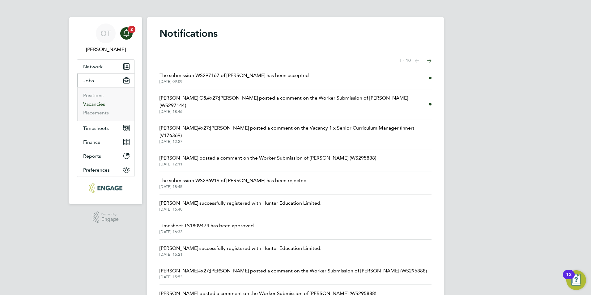
click at [96, 103] on link "Vacancies" at bounding box center [94, 104] width 22 height 6
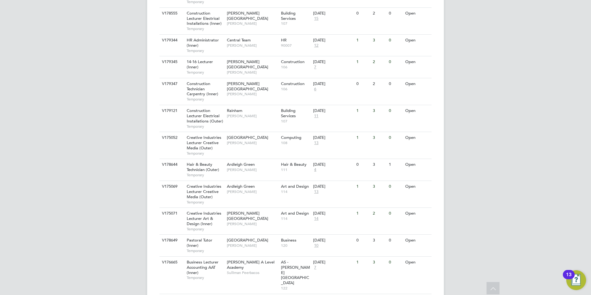
scroll to position [649, 0]
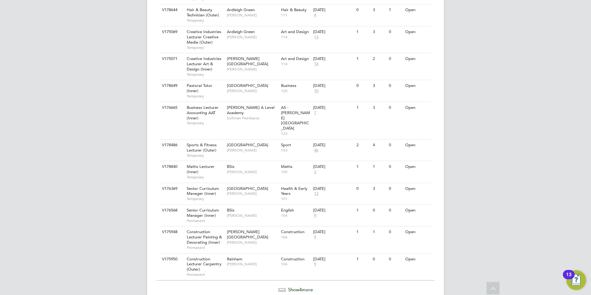
click at [296, 286] on span "Show 4 more" at bounding box center [300, 289] width 25 height 6
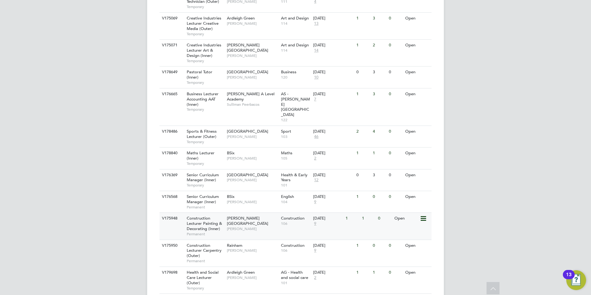
scroll to position [723, 0]
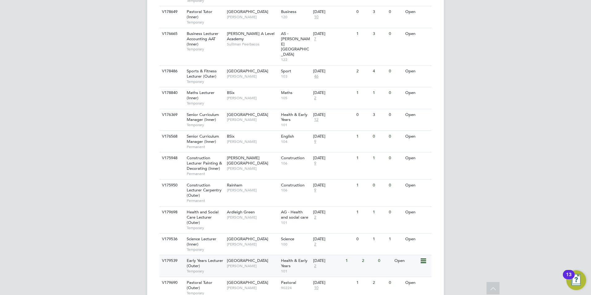
click at [256, 263] on span "[PERSON_NAME]" at bounding box center [252, 265] width 51 height 5
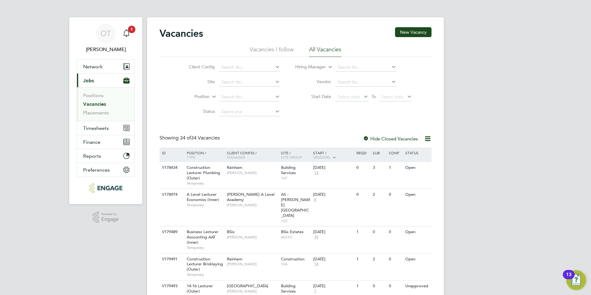
click at [105, 105] on link "Vacancies" at bounding box center [94, 104] width 23 height 6
click at [130, 39] on div "Main navigation" at bounding box center [126, 33] width 12 height 12
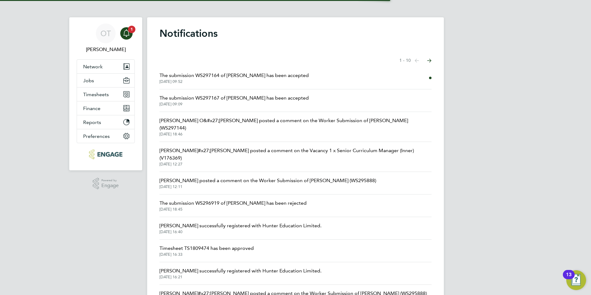
click at [264, 73] on span "The submission WS297164 of [PERSON_NAME] has been accepted" at bounding box center [233, 75] width 149 height 7
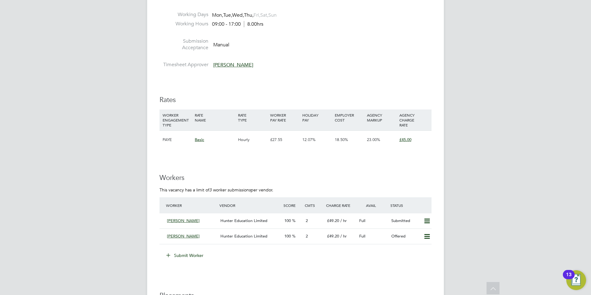
scroll to position [989, 0]
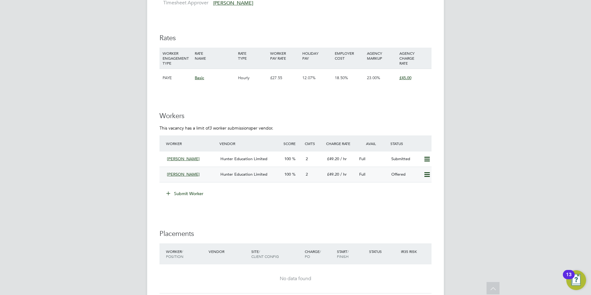
click at [257, 170] on div "Hunter Education Limited" at bounding box center [250, 174] width 64 height 10
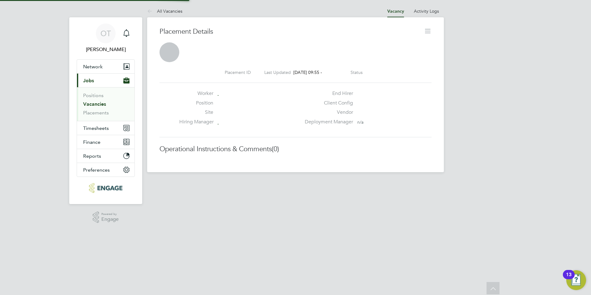
scroll to position [10, 122]
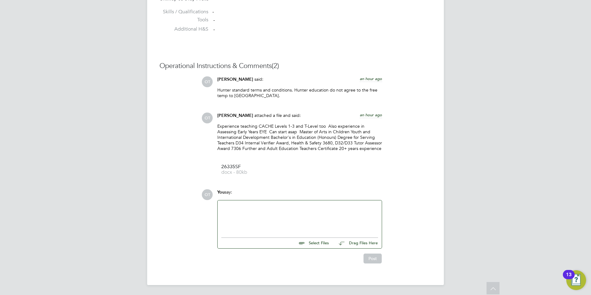
click at [266, 215] on div at bounding box center [299, 217] width 157 height 27
click at [313, 207] on div "Hi attached is the vetting for [PERSON_NAME]" at bounding box center [299, 217] width 157 height 27
click at [316, 242] on input "file" at bounding box center [331, 242] width 93 height 9
type input "C:\fakepath\Vetting Form - Sophia.docx"
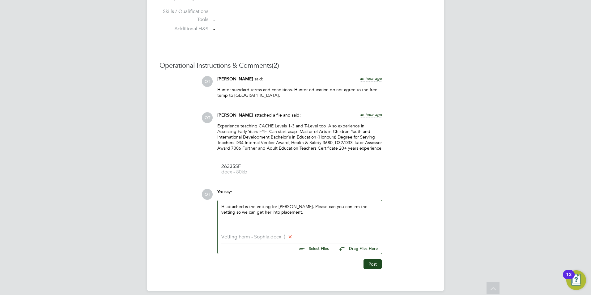
click at [316, 247] on input "file" at bounding box center [331, 247] width 93 height 9
type input "C:\fakepath\POA [DATE] .pdf"
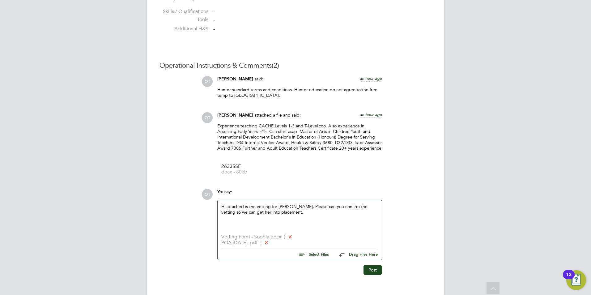
click at [318, 253] on input "file" at bounding box center [331, 253] width 93 height 9
type input "C:\fakepath\DBs Update Service.pdf"
click at [316, 256] on input "file" at bounding box center [331, 259] width 93 height 9
type input "C:\fakepath\DBS Certificate - Ofsted.pdf"
click at [309, 263] on input "file" at bounding box center [331, 265] width 93 height 9
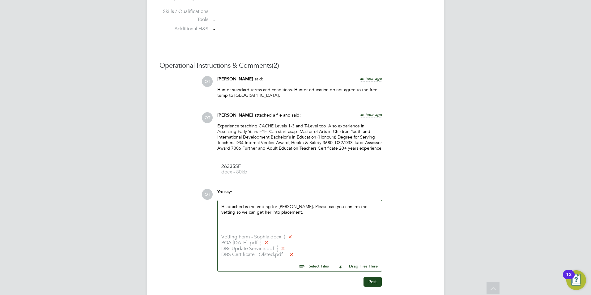
type input "C:\fakepath\Sophia Teaching Quals.pdf"
click at [310, 273] on input "file" at bounding box center [331, 271] width 93 height 9
type input "C:\fakepath\[PERSON_NAME] New Passport .pdf"
click at [314, 278] on input "file" at bounding box center [331, 276] width 93 height 9
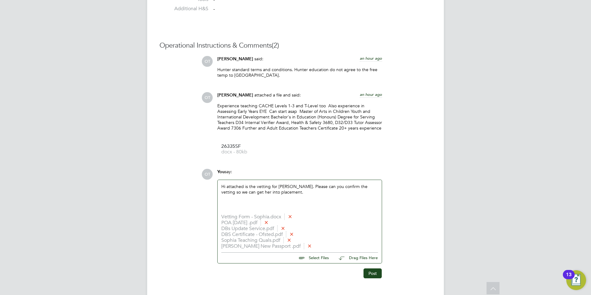
scroll to position [552, 0]
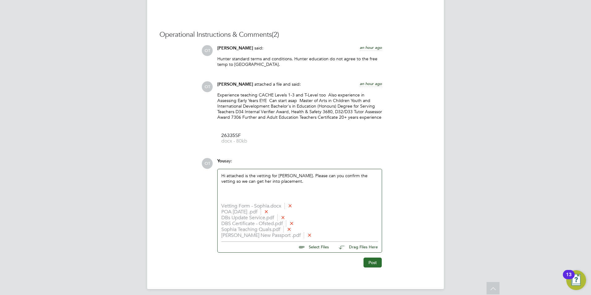
click at [371, 262] on button "Post" at bounding box center [372, 262] width 18 height 10
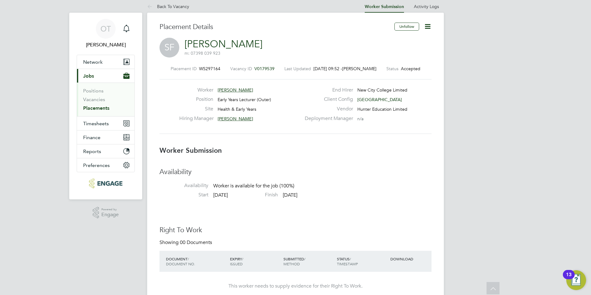
scroll to position [0, 0]
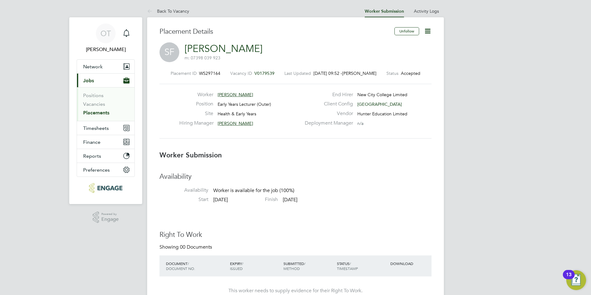
click at [424, 32] on icon at bounding box center [428, 31] width 8 height 8
click at [165, 13] on link "Back To Vacancy" at bounding box center [168, 11] width 42 height 6
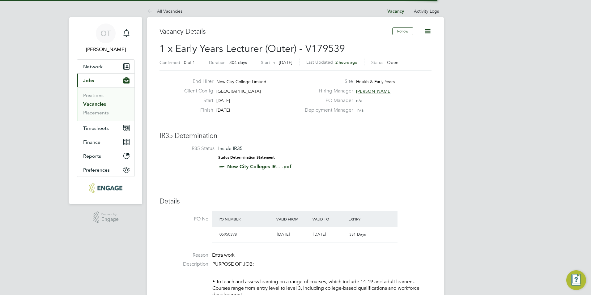
scroll to position [18, 43]
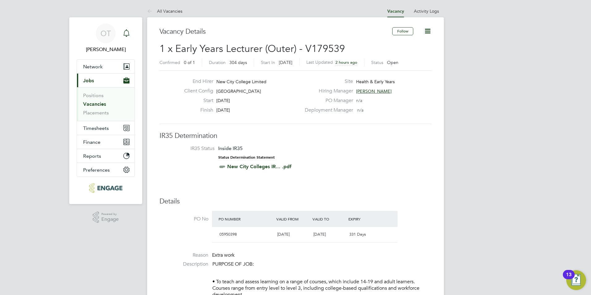
click at [128, 34] on icon "Main navigation" at bounding box center [126, 32] width 7 height 7
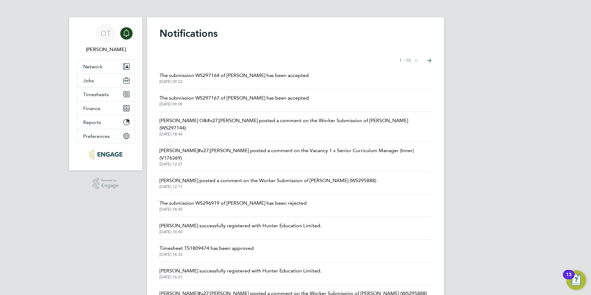
click at [252, 102] on span "[DATE] 09:09" at bounding box center [233, 104] width 149 height 5
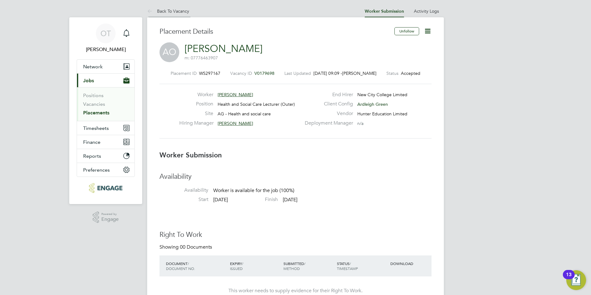
click at [182, 14] on li "Back To Vacancy" at bounding box center [168, 11] width 42 height 12
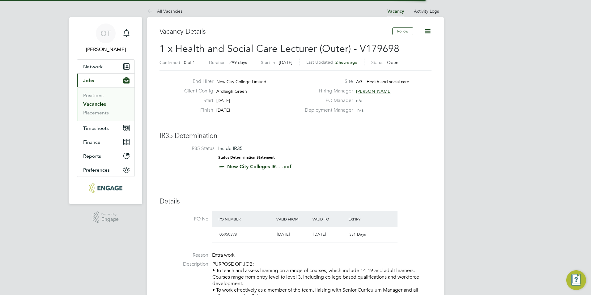
scroll to position [10, 122]
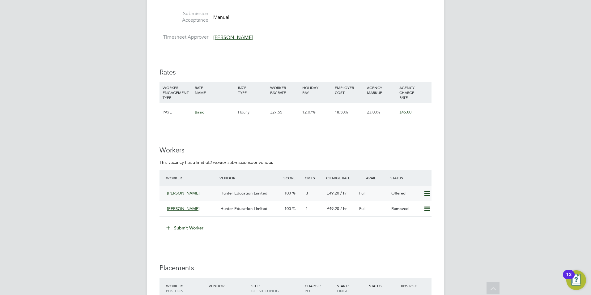
click at [243, 191] on span "Hunter Education Limited" at bounding box center [243, 192] width 47 height 5
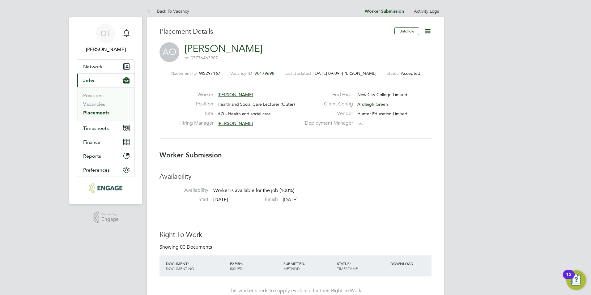
click at [176, 11] on link "Back To Vacancy" at bounding box center [168, 11] width 42 height 6
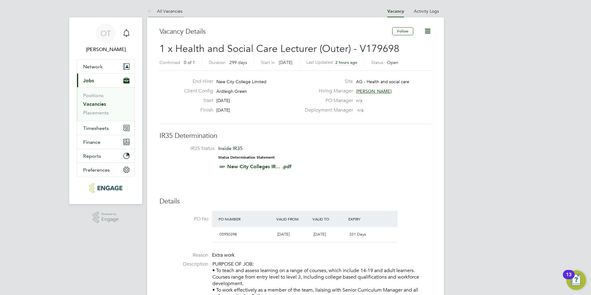
click at [177, 16] on li "All Vacancies" at bounding box center [164, 11] width 35 height 12
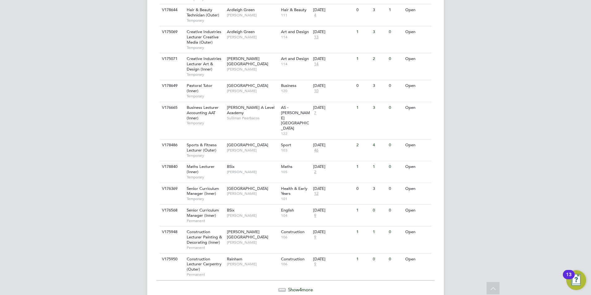
click at [299, 286] on span "Show 4 more" at bounding box center [300, 289] width 25 height 6
